Goal: Navigation & Orientation: Find specific page/section

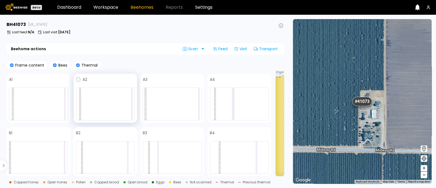
click at [89, 96] on div at bounding box center [105, 103] width 59 height 33
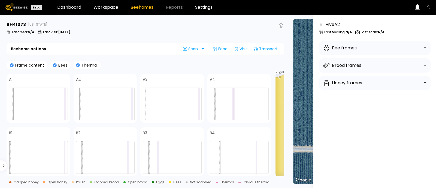
click at [379, 33] on b "N/A" at bounding box center [381, 32] width 7 height 5
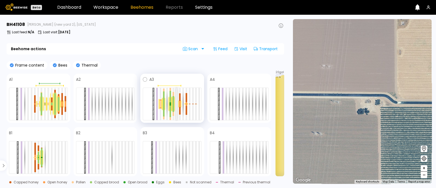
click at [176, 105] on div at bounding box center [177, 104] width 2 height 32
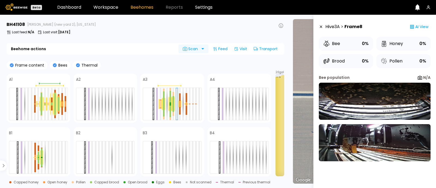
click at [198, 49] on span "Scan" at bounding box center [191, 49] width 17 height 4
click at [423, 75] on b "N/A" at bounding box center [426, 77] width 7 height 5
click at [164, 99] on div at bounding box center [164, 97] width 2 height 13
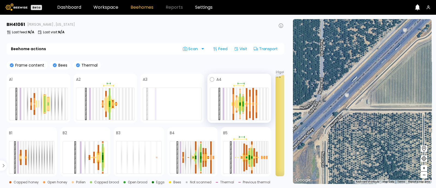
click at [248, 101] on div at bounding box center [239, 103] width 59 height 33
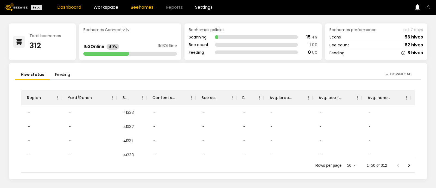
click at [140, 9] on link "Beehomes" at bounding box center [142, 7] width 23 height 4
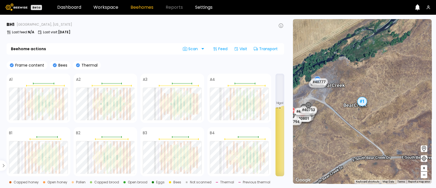
click at [422, 175] on button "–" at bounding box center [424, 174] width 7 height 7
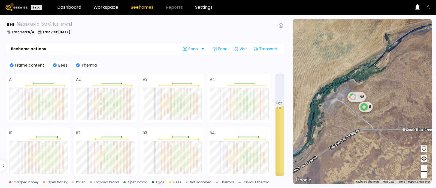
click at [422, 175] on button "–" at bounding box center [424, 174] width 7 height 7
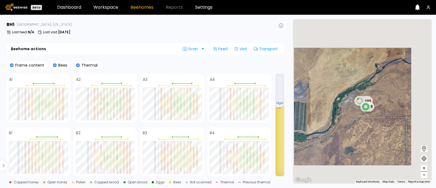
click at [422, 175] on button "–" at bounding box center [424, 174] width 7 height 7
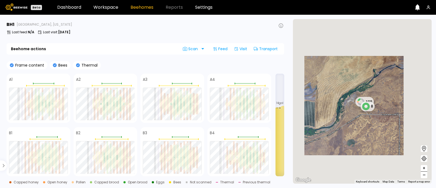
click at [422, 175] on button "–" at bounding box center [424, 174] width 7 height 7
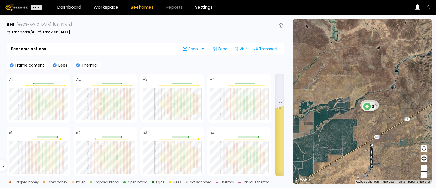
click at [424, 177] on span "–" at bounding box center [424, 174] width 3 height 7
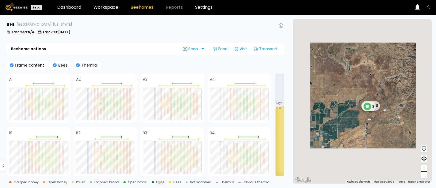
click at [424, 177] on span "–" at bounding box center [424, 174] width 3 height 7
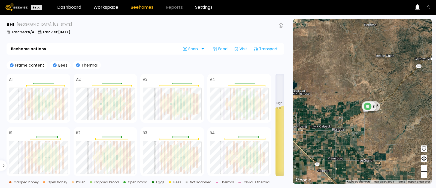
click at [424, 177] on span "–" at bounding box center [424, 174] width 3 height 7
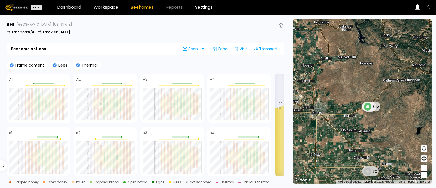
click at [424, 174] on span "–" at bounding box center [424, 174] width 3 height 7
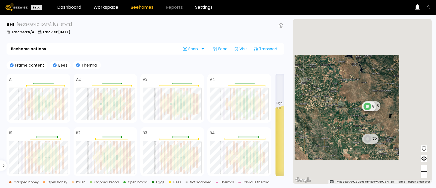
click at [424, 174] on span "–" at bounding box center [424, 174] width 3 height 7
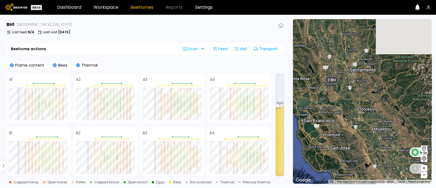
drag, startPoint x: 323, startPoint y: 72, endPoint x: 372, endPoint y: 119, distance: 67.8
click at [372, 119] on div "1 BH 1 BH 195 8 2 BH 17 BH 5 BH 72" at bounding box center [362, 101] width 139 height 164
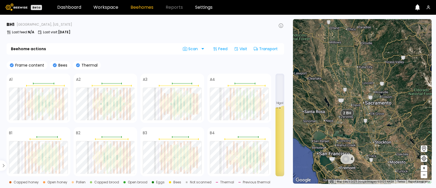
drag, startPoint x: 341, startPoint y: 84, endPoint x: 357, endPoint y: 119, distance: 38.5
click at [357, 119] on div "2 BH" at bounding box center [353, 117] width 13 height 8
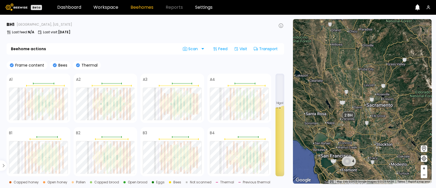
click at [425, 169] on span "+" at bounding box center [423, 168] width 3 height 7
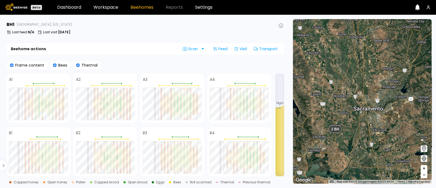
click at [425, 169] on span "+" at bounding box center [423, 168] width 3 height 7
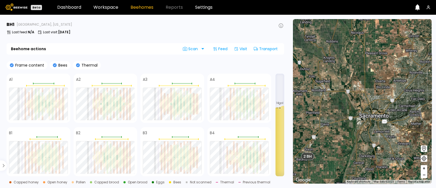
click at [425, 169] on span "+" at bounding box center [423, 168] width 3 height 7
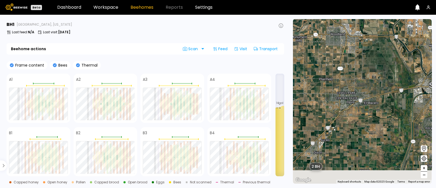
drag, startPoint x: 322, startPoint y: 162, endPoint x: 385, endPoint y: 116, distance: 78.3
click at [385, 116] on div "1 BH 1 BH 2 BH 17 BH 5 BH" at bounding box center [362, 101] width 139 height 164
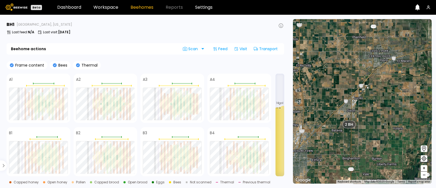
drag, startPoint x: 367, startPoint y: 108, endPoint x: 401, endPoint y: 63, distance: 56.0
click at [401, 63] on div "1 BH 1 BH 2 BH 17 BH 5 BH" at bounding box center [362, 101] width 139 height 164
click at [424, 170] on span "+" at bounding box center [423, 168] width 3 height 7
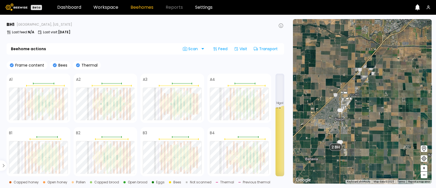
click at [424, 175] on span "–" at bounding box center [424, 174] width 3 height 7
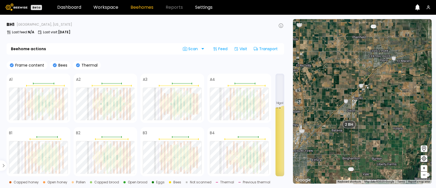
click at [424, 175] on span "–" at bounding box center [424, 174] width 3 height 7
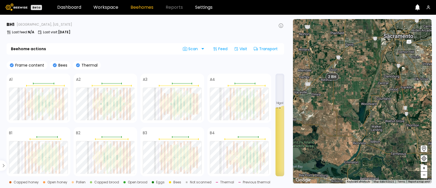
drag, startPoint x: 381, startPoint y: 139, endPoint x: 357, endPoint y: 102, distance: 44.4
click at [357, 102] on div "1 BH 1 BH 2 BH 17 BH 5 BH" at bounding box center [362, 101] width 139 height 164
click at [333, 75] on span "2 BH" at bounding box center [332, 77] width 9 height 6
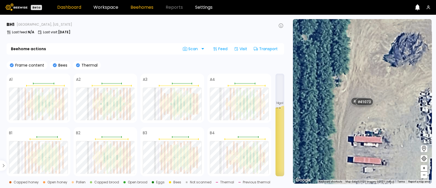
click at [66, 9] on link "Dashboard" at bounding box center [69, 7] width 24 height 4
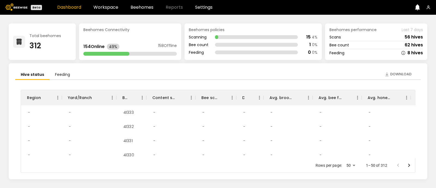
click at [140, 10] on header "Beta Dashboard Workspace Beehomes Reports Settings" at bounding box center [218, 7] width 436 height 15
click at [138, 8] on link "Beehomes" at bounding box center [142, 7] width 23 height 4
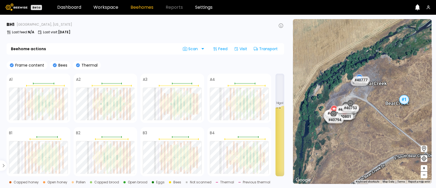
drag, startPoint x: 343, startPoint y: 116, endPoint x: 386, endPoint y: 113, distance: 42.9
click at [386, 113] on div "# 41205 # 41250 # 41266 # 41277 # 41278 # 41279 # 41168 # 41268 # 41198 # 41224…" at bounding box center [362, 101] width 139 height 164
click at [202, 8] on link "Settings" at bounding box center [203, 7] width 17 height 4
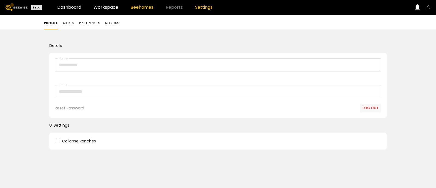
click at [137, 9] on link "Beehomes" at bounding box center [142, 7] width 23 height 4
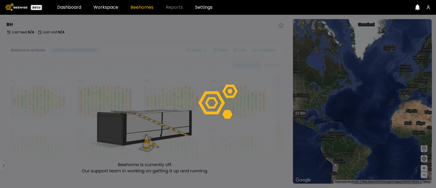
click at [21, 6] on img at bounding box center [16, 7] width 22 height 7
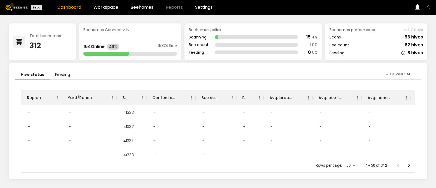
click at [18, 42] on icon at bounding box center [19, 42] width 6 height 6
click at [36, 38] on div "Total beehomes" at bounding box center [45, 36] width 32 height 4
drag, startPoint x: 415, startPoint y: 108, endPoint x: 417, endPoint y: 129, distance: 21.1
click at [417, 129] on div "Region Yard/Ranch BH ID Content scan hives Bee scan hives Dead hives Avg. brood…" at bounding box center [217, 129] width 405 height 98
click at [138, 7] on link "Beehomes" at bounding box center [142, 7] width 23 height 4
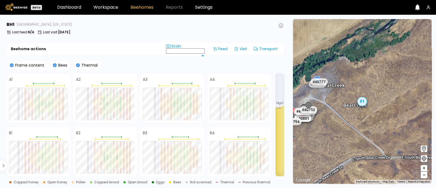
click at [425, 159] on icon at bounding box center [424, 158] width 7 height 7
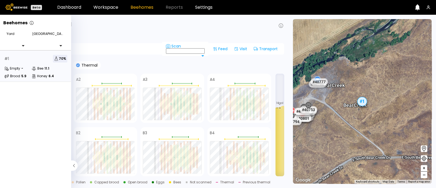
click at [15, 37] on div at bounding box center [17, 37] width 20 height 5
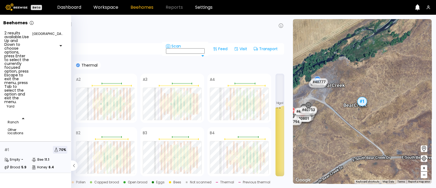
click at [43, 35] on div at bounding box center [48, 37] width 32 height 5
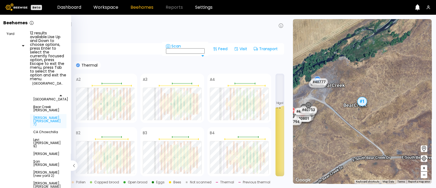
click at [51, 116] on div "Bulkley (Dixon 7)" at bounding box center [48, 121] width 30 height 10
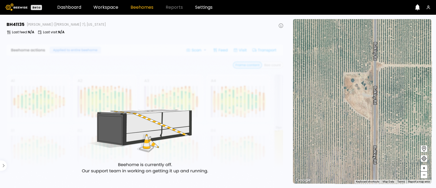
click at [358, 93] on div "# 41205 # 41250 # 41266 # 41277 # 41278 # 41279 # 41168 # 41268 # 41198 # 41224…" at bounding box center [362, 101] width 139 height 164
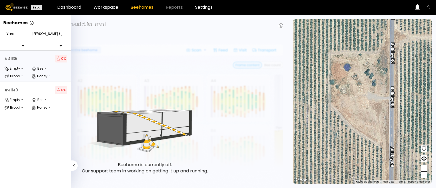
click at [47, 39] on div at bounding box center [48, 37] width 32 height 5
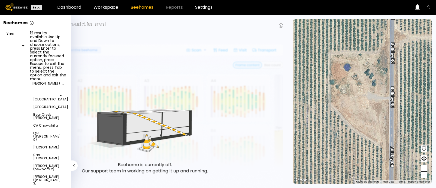
click at [25, 46] on div at bounding box center [16, 46] width 25 height 0
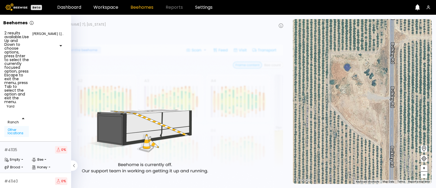
click at [19, 128] on div "Other locations" at bounding box center [17, 131] width 18 height 7
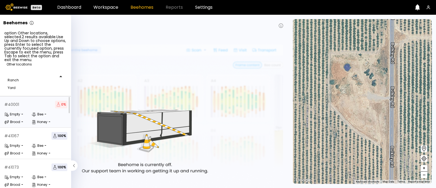
click at [61, 76] on div at bounding box center [35, 76] width 62 height 0
click at [50, 76] on div "Ranch" at bounding box center [35, 80] width 62 height 8
click at [33, 78] on div "Ranch" at bounding box center [36, 79] width 56 height 3
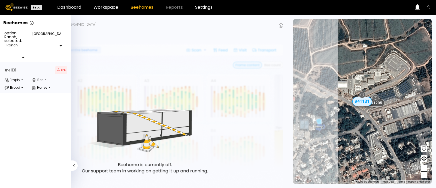
click at [46, 43] on div "בית העמק" at bounding box center [48, 38] width 37 height 15
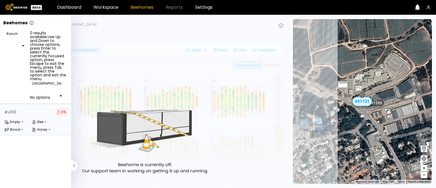
click at [51, 85] on div at bounding box center [48, 87] width 32 height 5
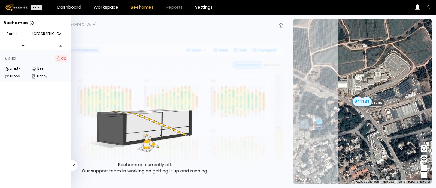
click at [51, 36] on div at bounding box center [48, 37] width 32 height 5
click at [19, 38] on div at bounding box center [17, 37] width 20 height 5
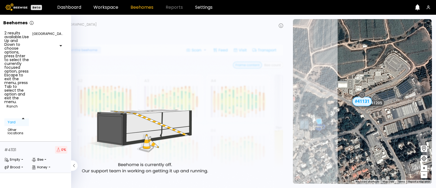
click at [17, 120] on div "Yard" at bounding box center [17, 121] width 18 height 3
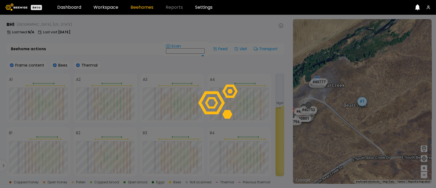
click at [50, 41] on div at bounding box center [218, 101] width 436 height 173
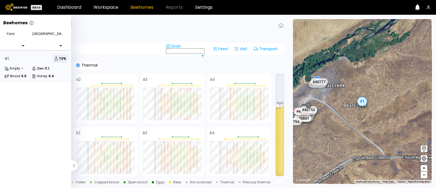
click at [45, 40] on div at bounding box center [48, 37] width 32 height 5
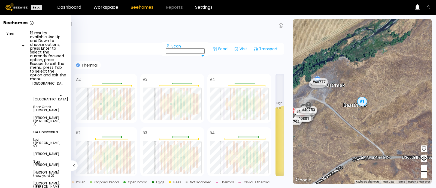
click at [40, 85] on div at bounding box center [48, 87] width 32 height 5
click at [53, 181] on div "Thomas (Dixon 3)" at bounding box center [48, 186] width 30 height 10
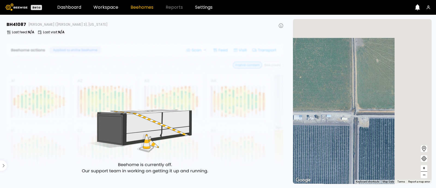
drag, startPoint x: 337, startPoint y: 97, endPoint x: 265, endPoint y: 114, distance: 74.2
click at [265, 114] on main "BH 41087 Thomas (Dixon 3), California Last feed : N/A Last visit : N/A 1 / 12 ←…" at bounding box center [218, 101] width 436 height 173
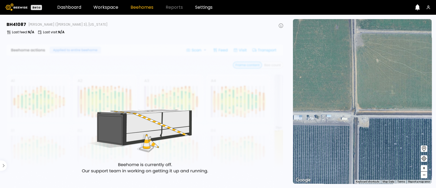
click at [322, 116] on div "# 41217 # 41185 # 41131 # 41067 # 41073 # 41078 # 41136 # 41156 # 41194 # 41205…" at bounding box center [362, 101] width 139 height 164
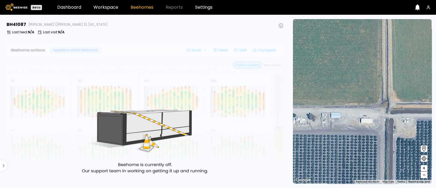
click at [322, 116] on div "# 41217 # 41185 # 41131 # 41067 # 41073 # 41078 # 41136 # 41156 # 41194 # 41205…" at bounding box center [362, 101] width 139 height 164
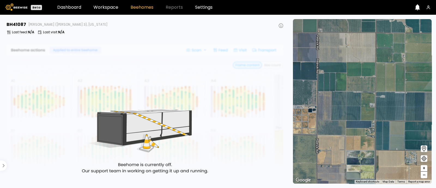
drag, startPoint x: 327, startPoint y: 106, endPoint x: 395, endPoint y: 85, distance: 70.8
click at [395, 85] on div "1 BH 1 BH 2 BH 2 BH 17 BH 4 BH" at bounding box center [362, 101] width 139 height 164
